Goal: Communication & Community: Answer question/provide support

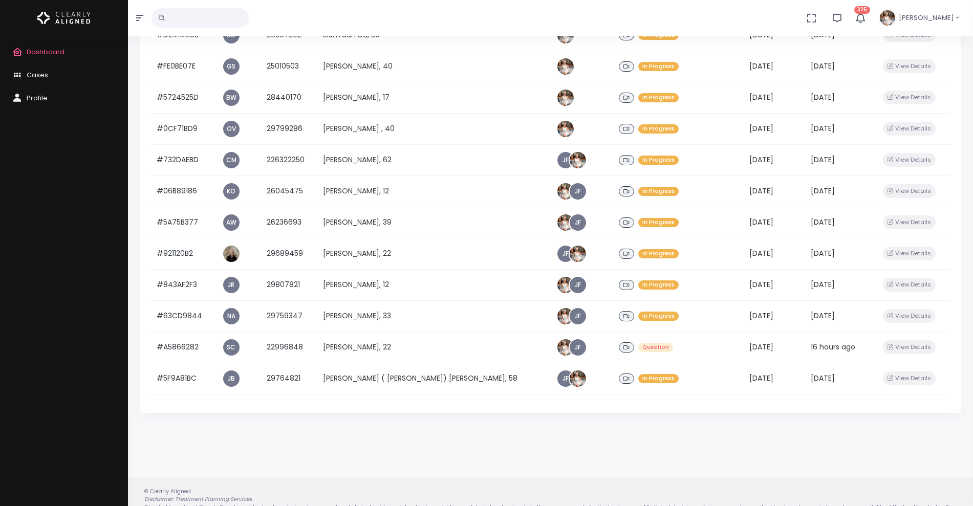
scroll to position [402, 0]
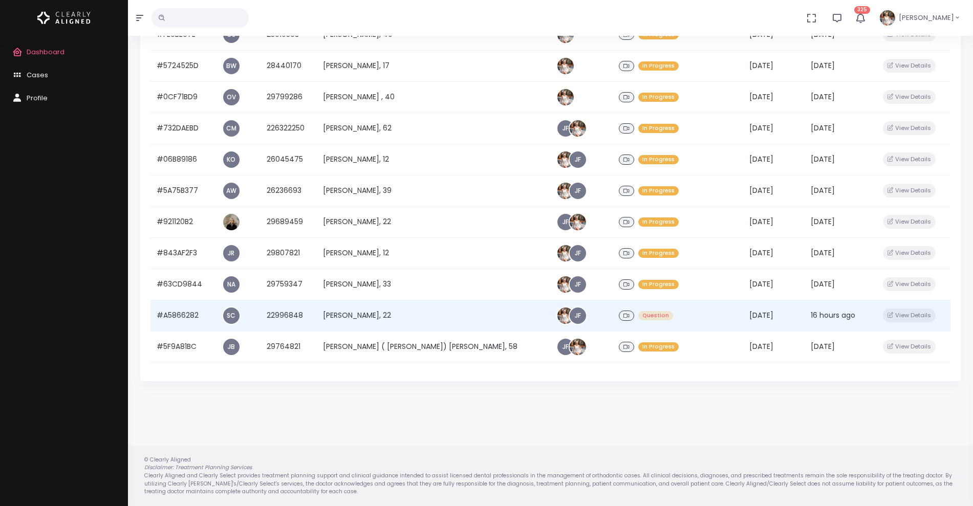
click at [190, 314] on td "#A5866282" at bounding box center [184, 315] width 66 height 31
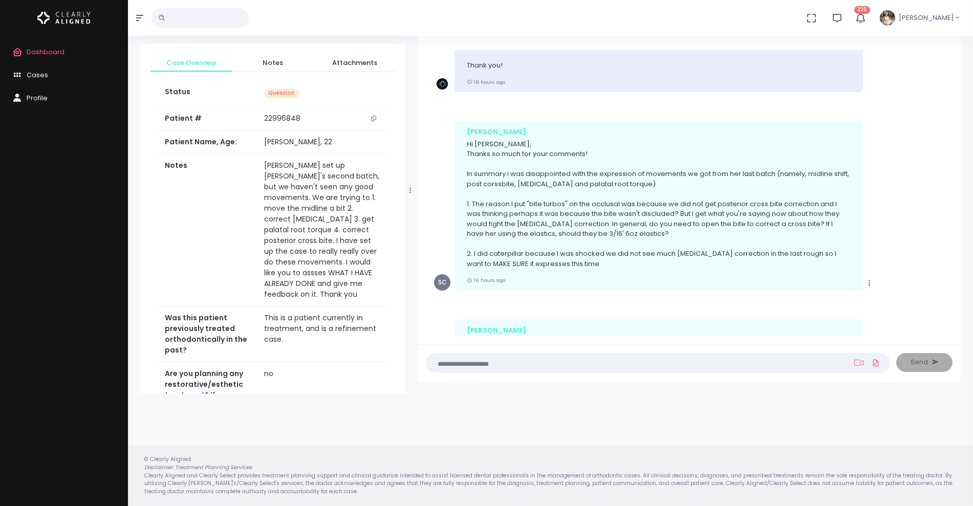
scroll to position [500, 0]
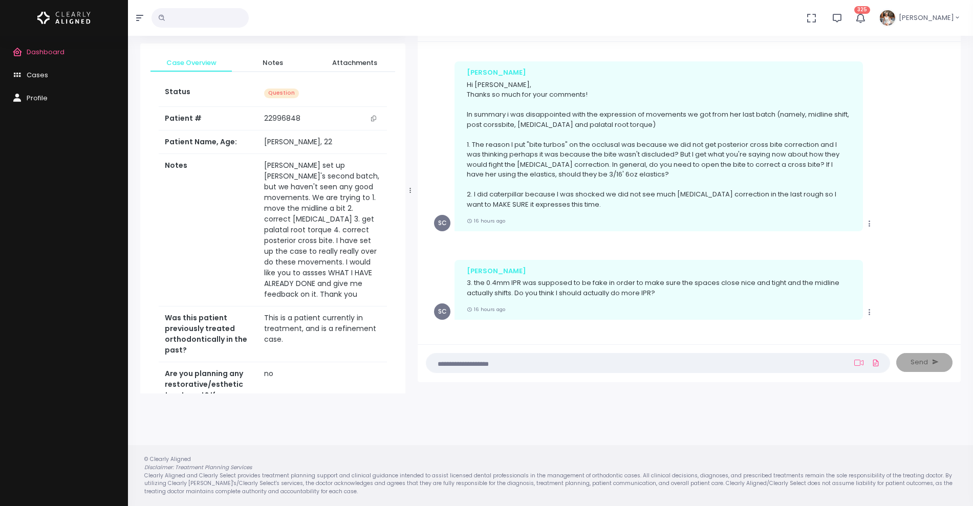
click at [810, 156] on p "Hi [PERSON_NAME], Thanks so much for your comments! In summary i was disappoint…" at bounding box center [659, 145] width 384 height 130
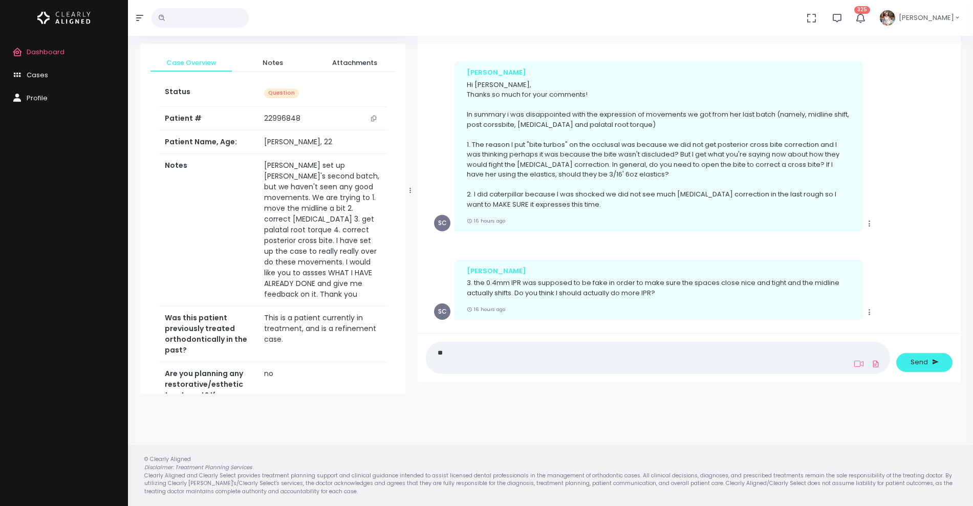
type textarea "*"
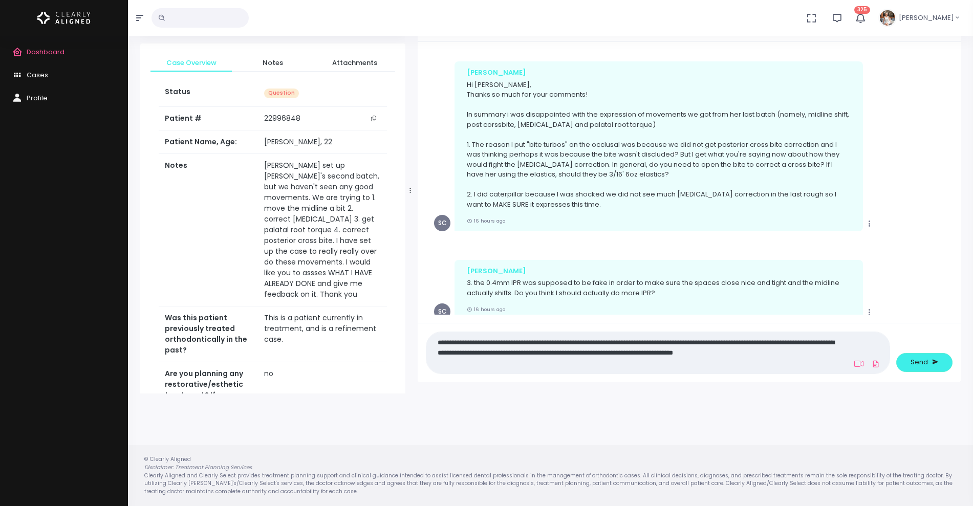
scroll to position [0, 0]
click at [502, 364] on textarea "**********" at bounding box center [638, 352] width 411 height 33
click at [559, 367] on textarea "**********" at bounding box center [638, 352] width 411 height 33
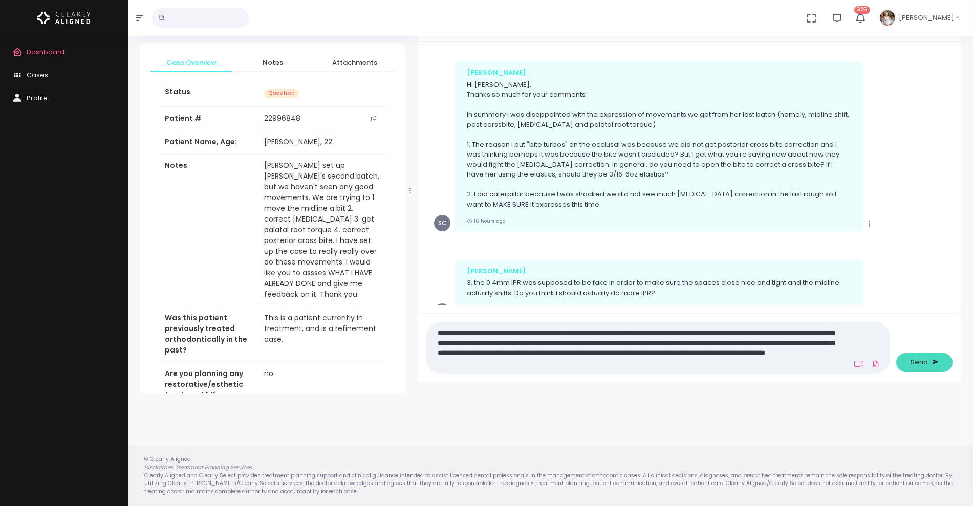
type textarea "**********"
click at [919, 362] on span "Send" at bounding box center [919, 362] width 17 height 10
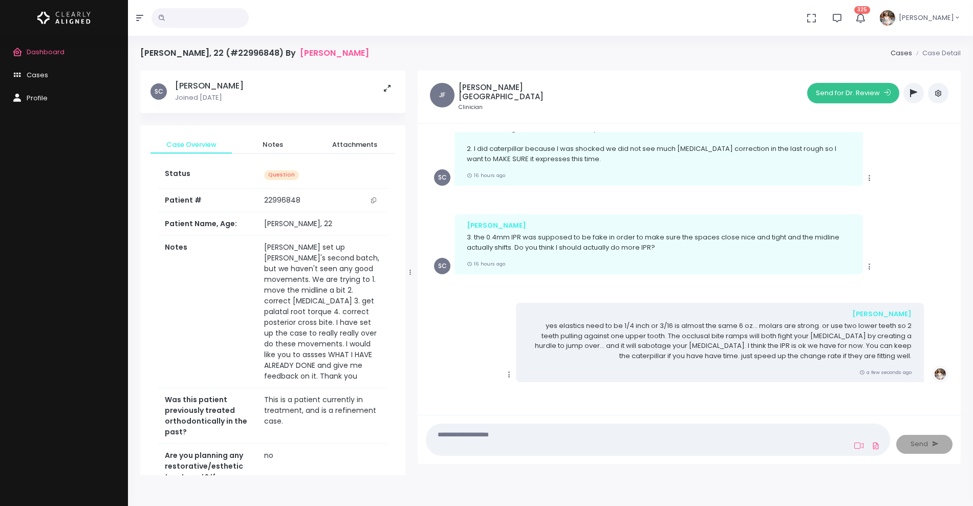
click at [829, 100] on button "Send for Dr. Review" at bounding box center [854, 93] width 92 height 20
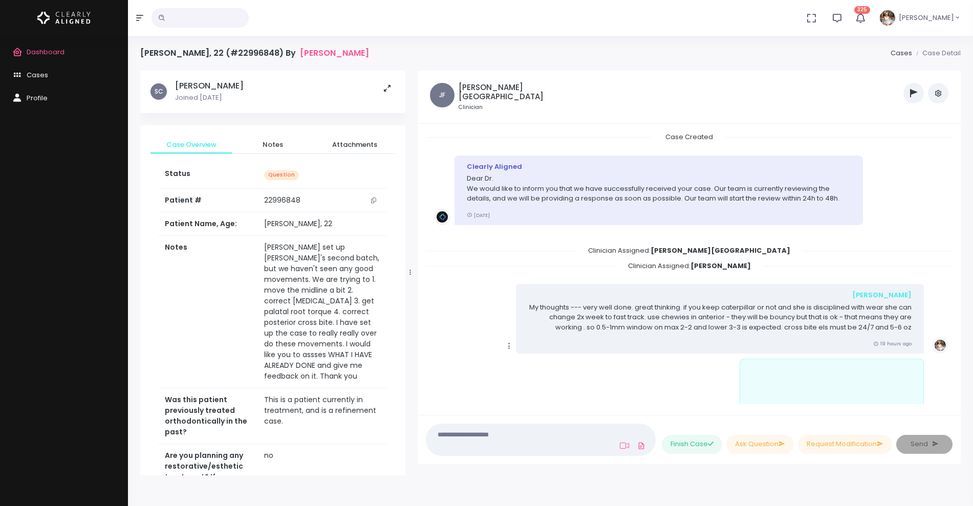
scroll to position [817, 0]
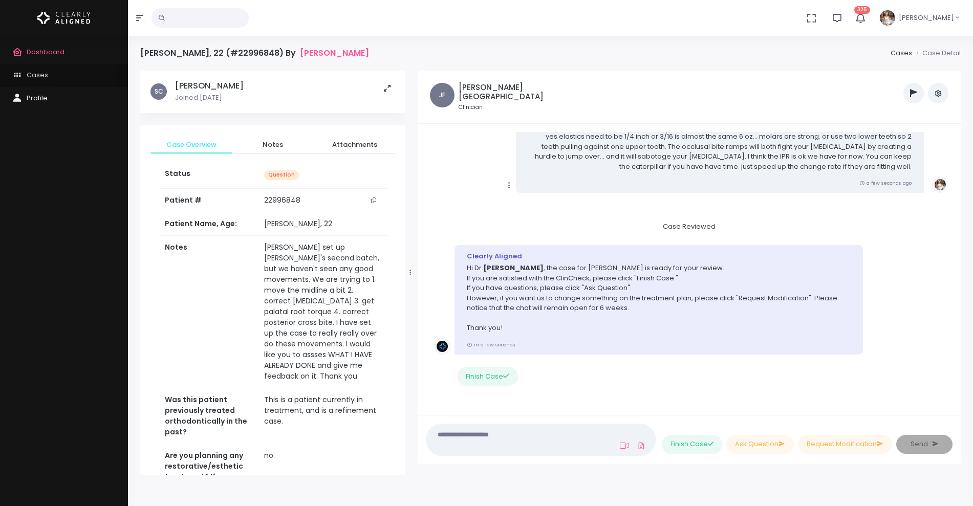
click at [36, 73] on span "Cases" at bounding box center [38, 75] width 22 height 10
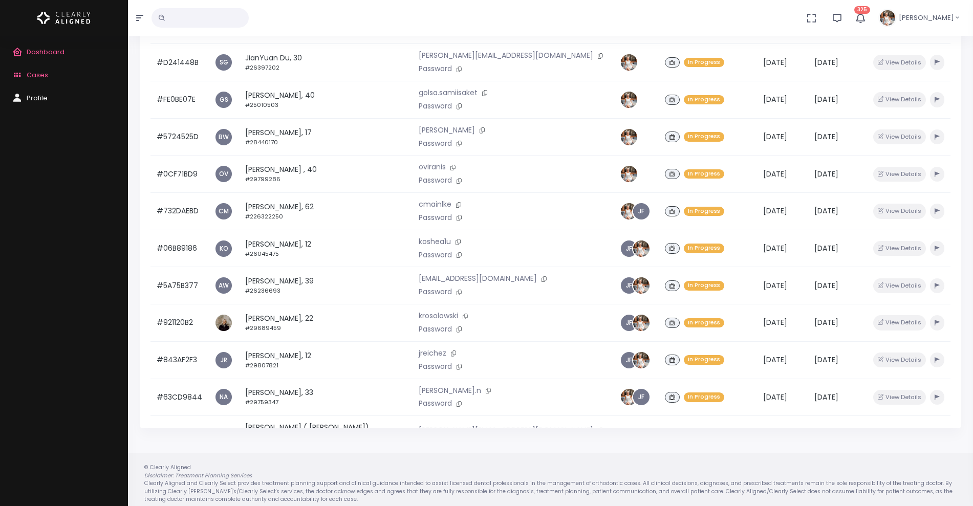
scroll to position [153, 0]
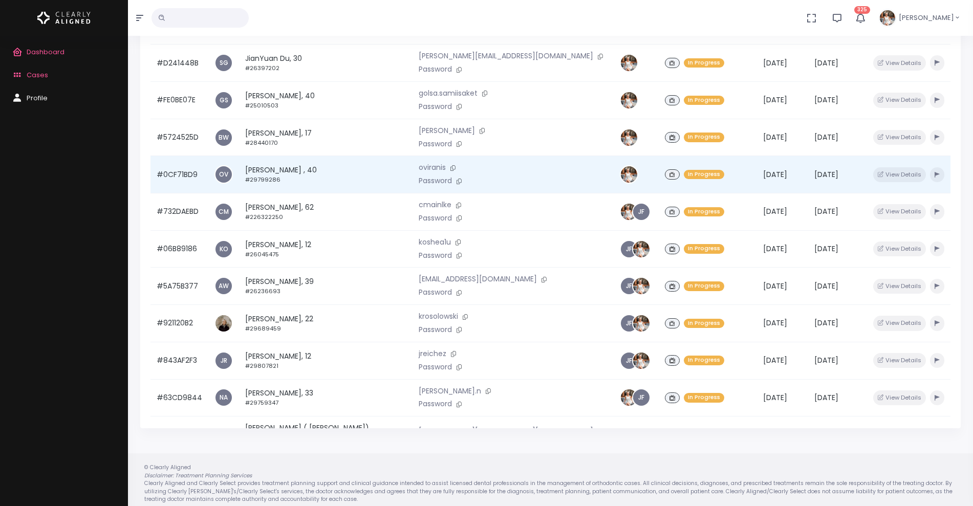
click at [182, 156] on td "#0CF71BD9" at bounding box center [180, 174] width 58 height 37
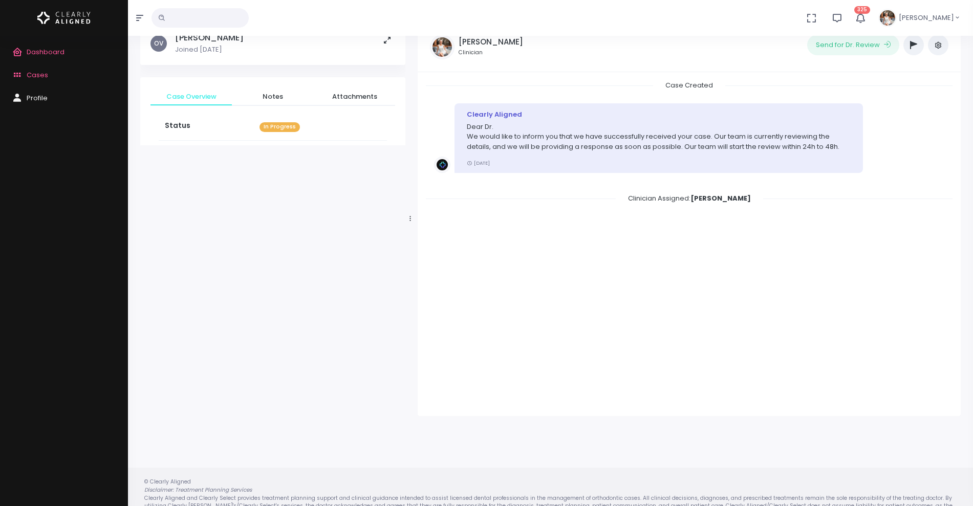
scroll to position [82, 0]
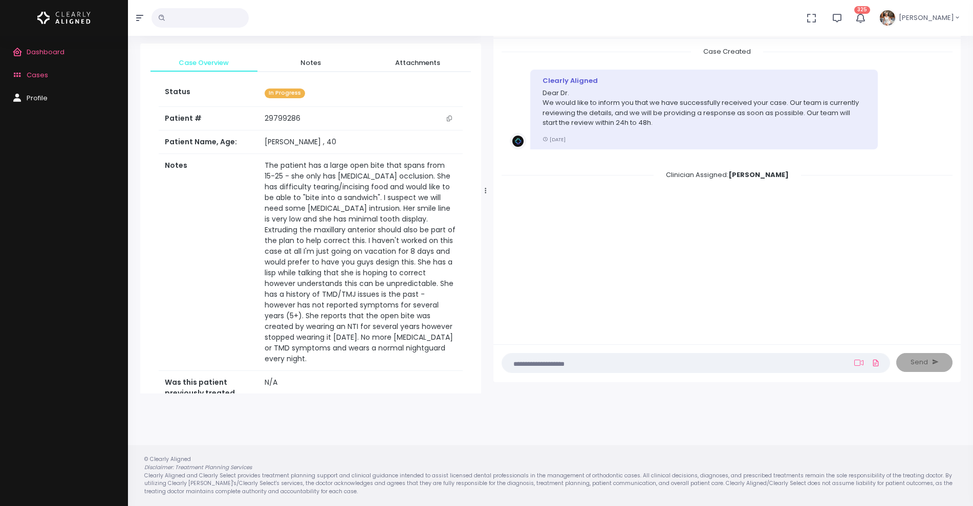
drag, startPoint x: 409, startPoint y: 187, endPoint x: 485, endPoint y: 198, distance: 76.5
click at [485, 198] on div at bounding box center [485, 190] width 5 height 397
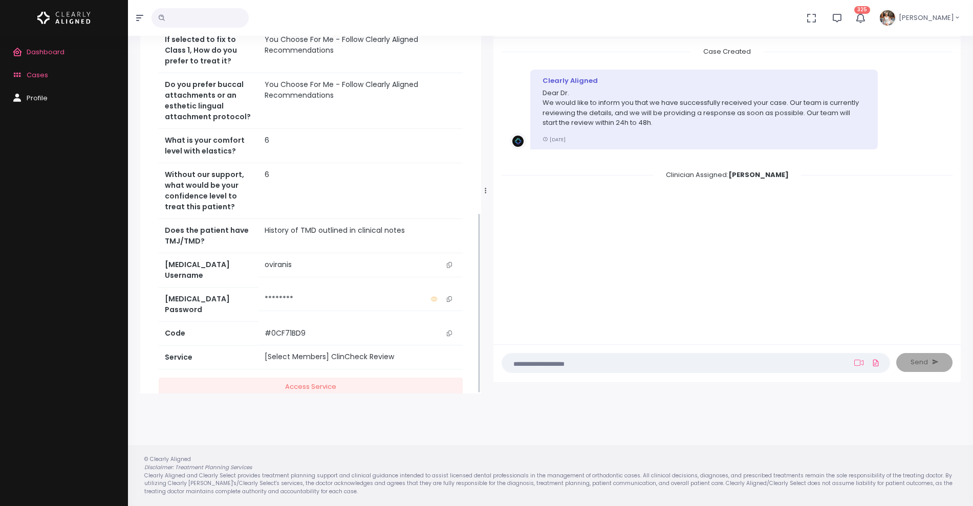
scroll to position [502, 0]
click at [449, 260] on icon "scrollable content" at bounding box center [449, 263] width 5 height 6
click at [449, 258] on button "scrollable content" at bounding box center [449, 263] width 14 height 11
